Goal: Find specific page/section: Find specific page/section

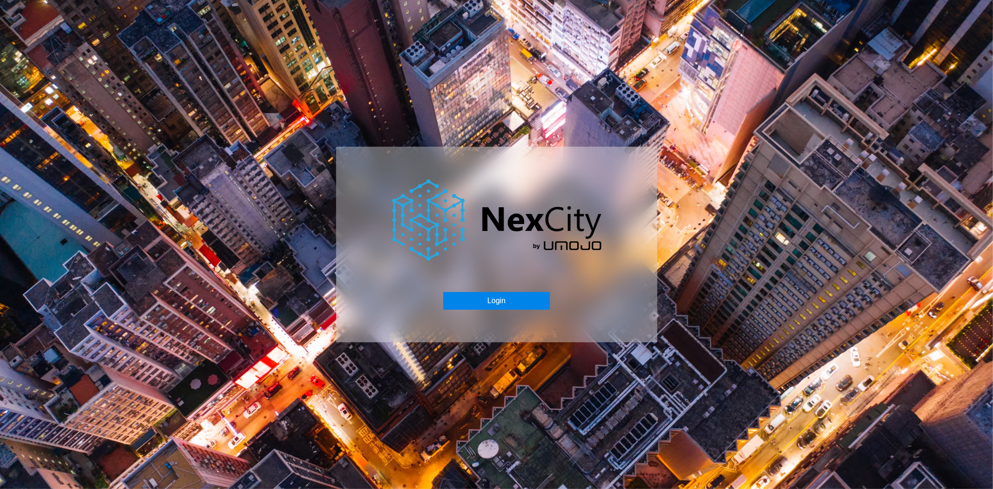
click at [498, 295] on button "Login" at bounding box center [496, 301] width 107 height 18
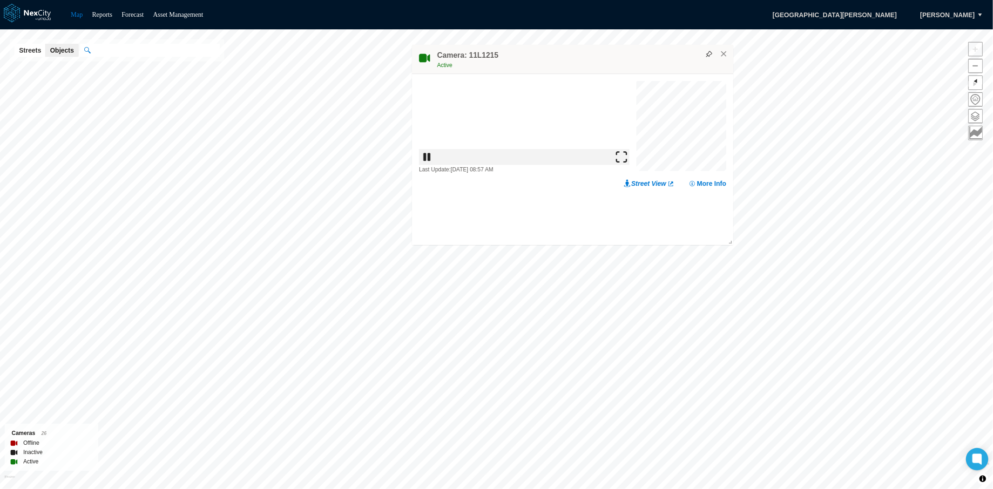
click at [624, 162] on img at bounding box center [621, 156] width 11 height 11
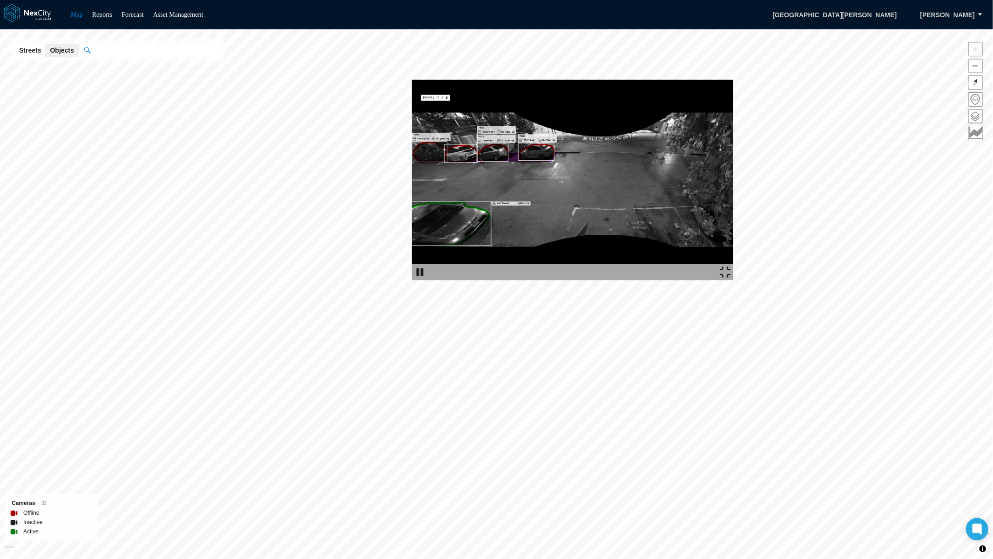
click at [412, 80] on img at bounding box center [572, 180] width 321 height 200
click at [731, 278] on img at bounding box center [725, 271] width 11 height 11
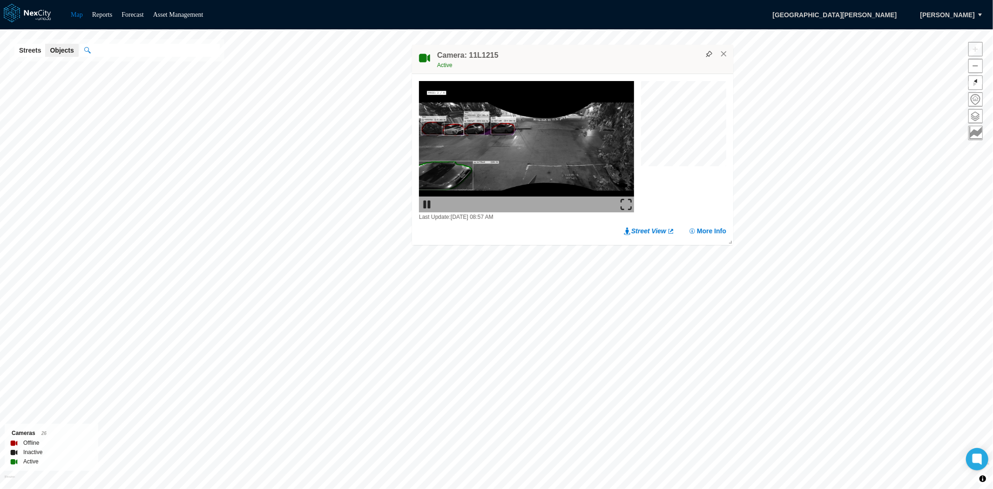
click at [725, 58] on div "Camera: 11L1215 Active" at bounding box center [572, 59] width 321 height 29
click at [724, 56] on button "×" at bounding box center [724, 54] width 8 height 8
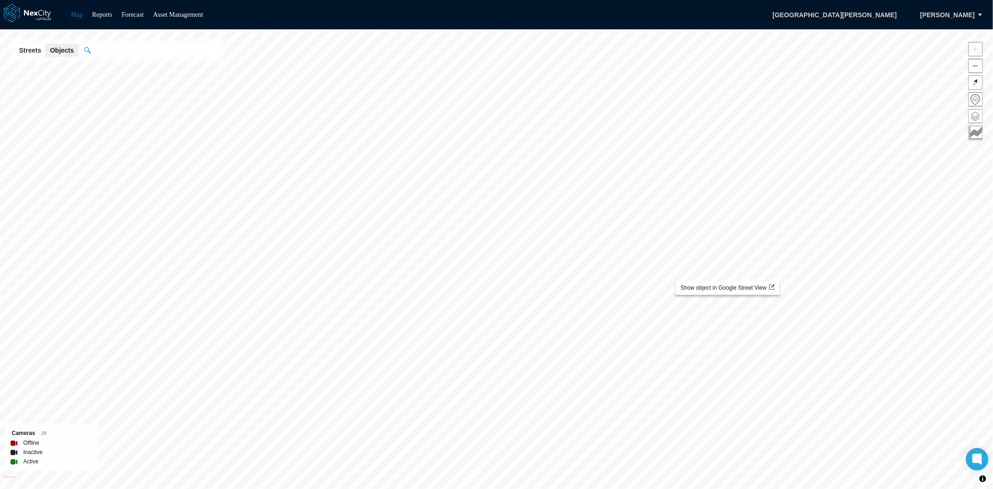
click at [973, 109] on span at bounding box center [976, 116] width 14 height 14
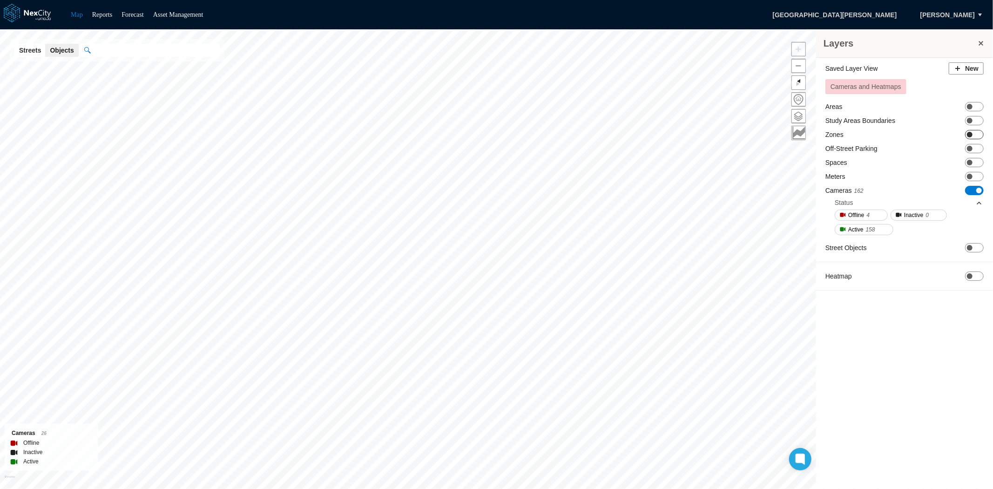
click at [977, 137] on span "ON OFF" at bounding box center [974, 134] width 19 height 9
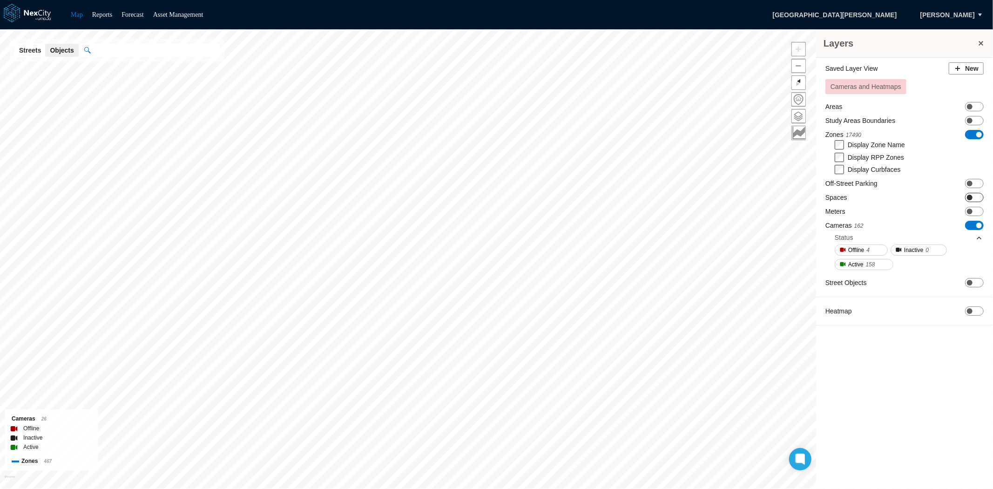
click at [977, 199] on span "ON OFF" at bounding box center [974, 197] width 19 height 9
